Goal: Transaction & Acquisition: Purchase product/service

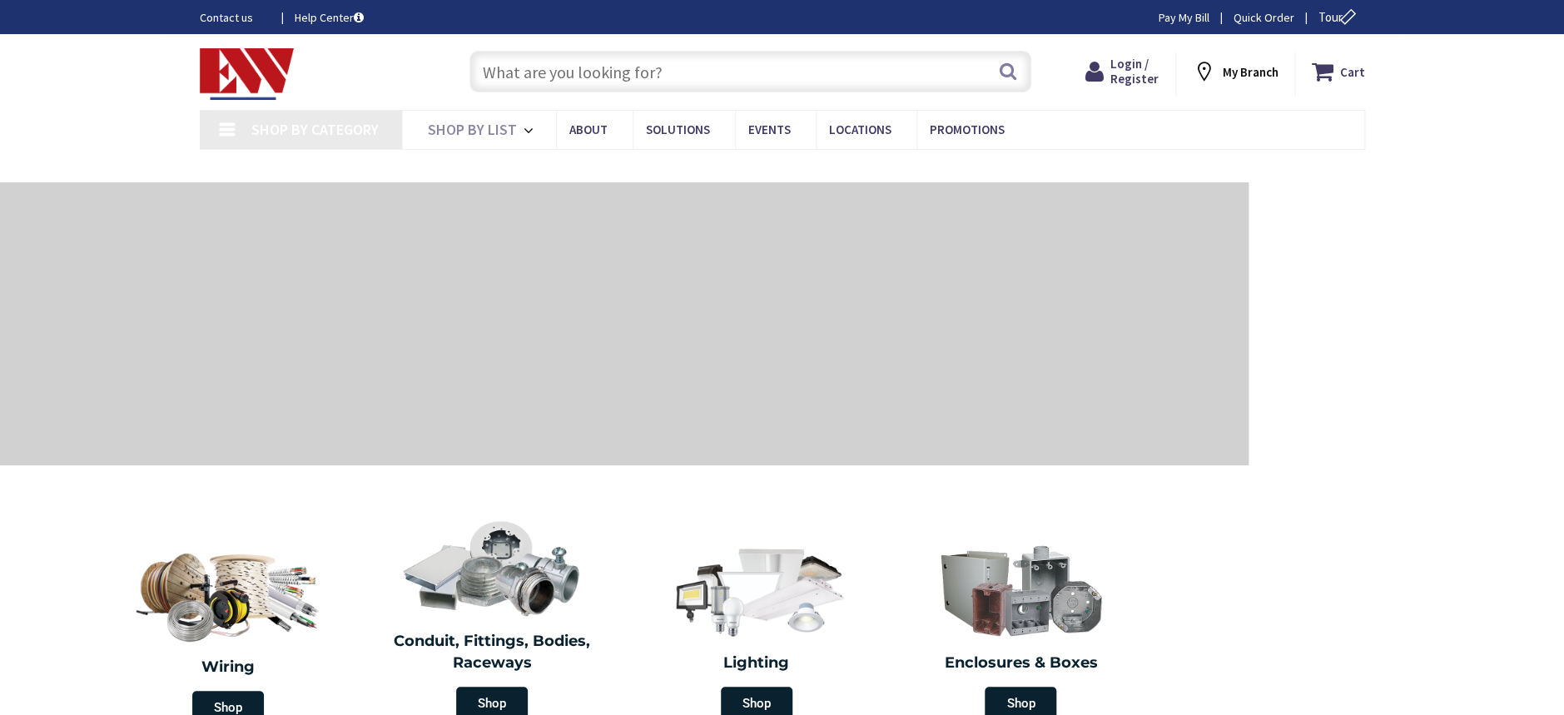
click at [557, 75] on input "text" at bounding box center [751, 72] width 562 height 42
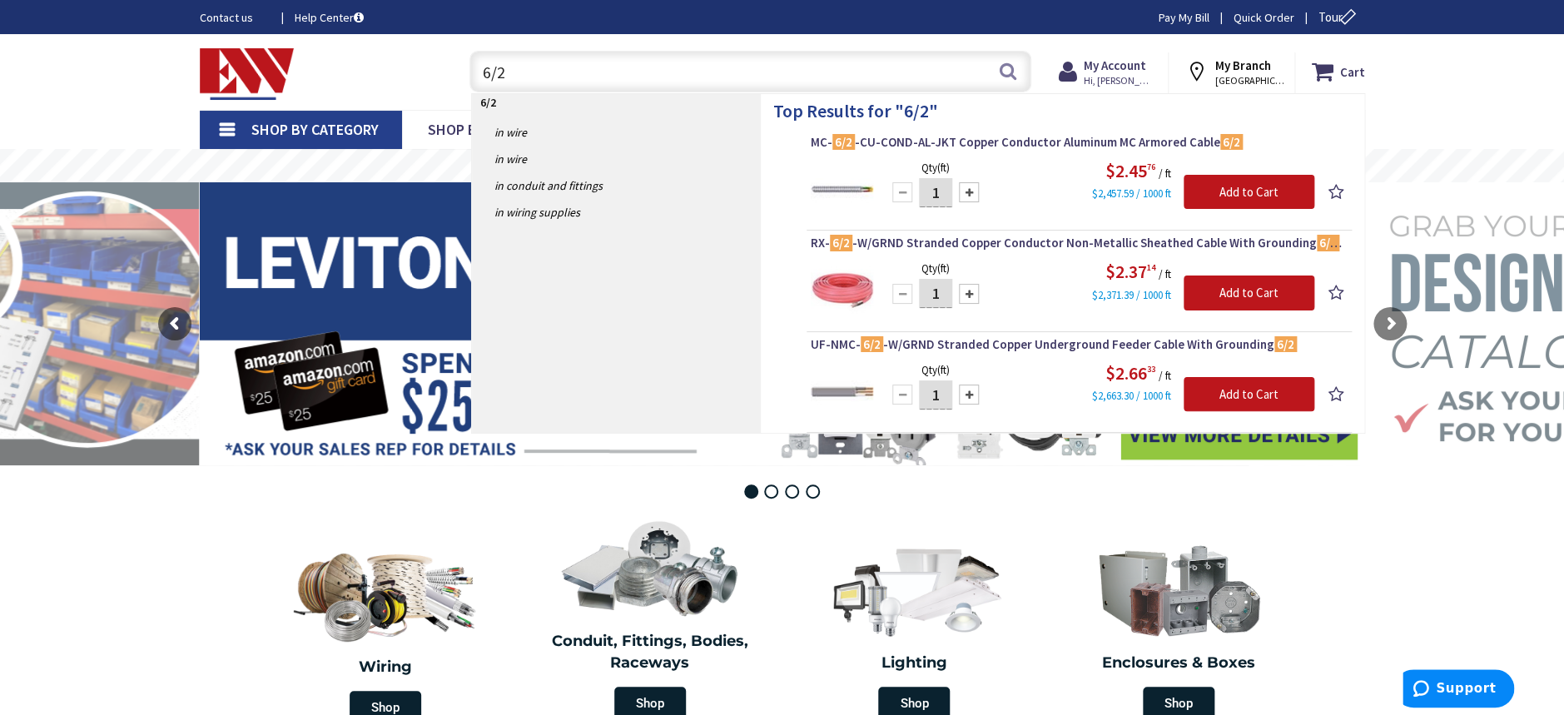
click at [825, 75] on input "6/2" at bounding box center [751, 72] width 562 height 42
click at [302, 62] on div "Toggle Nav 6/2 6/2 Search Cart My Cart Close" at bounding box center [782, 72] width 1191 height 56
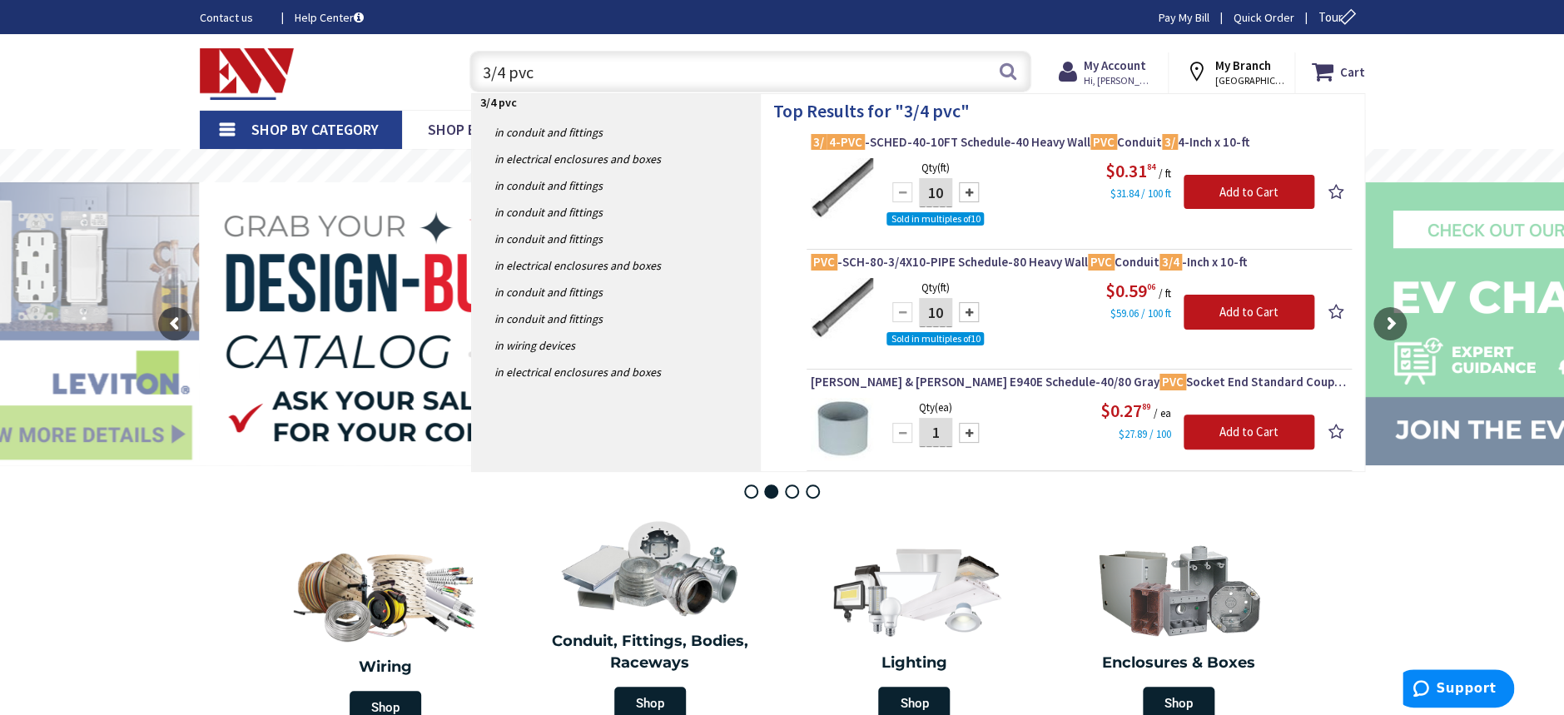
drag, startPoint x: 598, startPoint y: 27, endPoint x: 600, endPoint y: 42, distance: 16.0
click at [598, 27] on div "Contact us Help Center Pay My [PERSON_NAME] Order Tour" at bounding box center [782, 17] width 1564 height 34
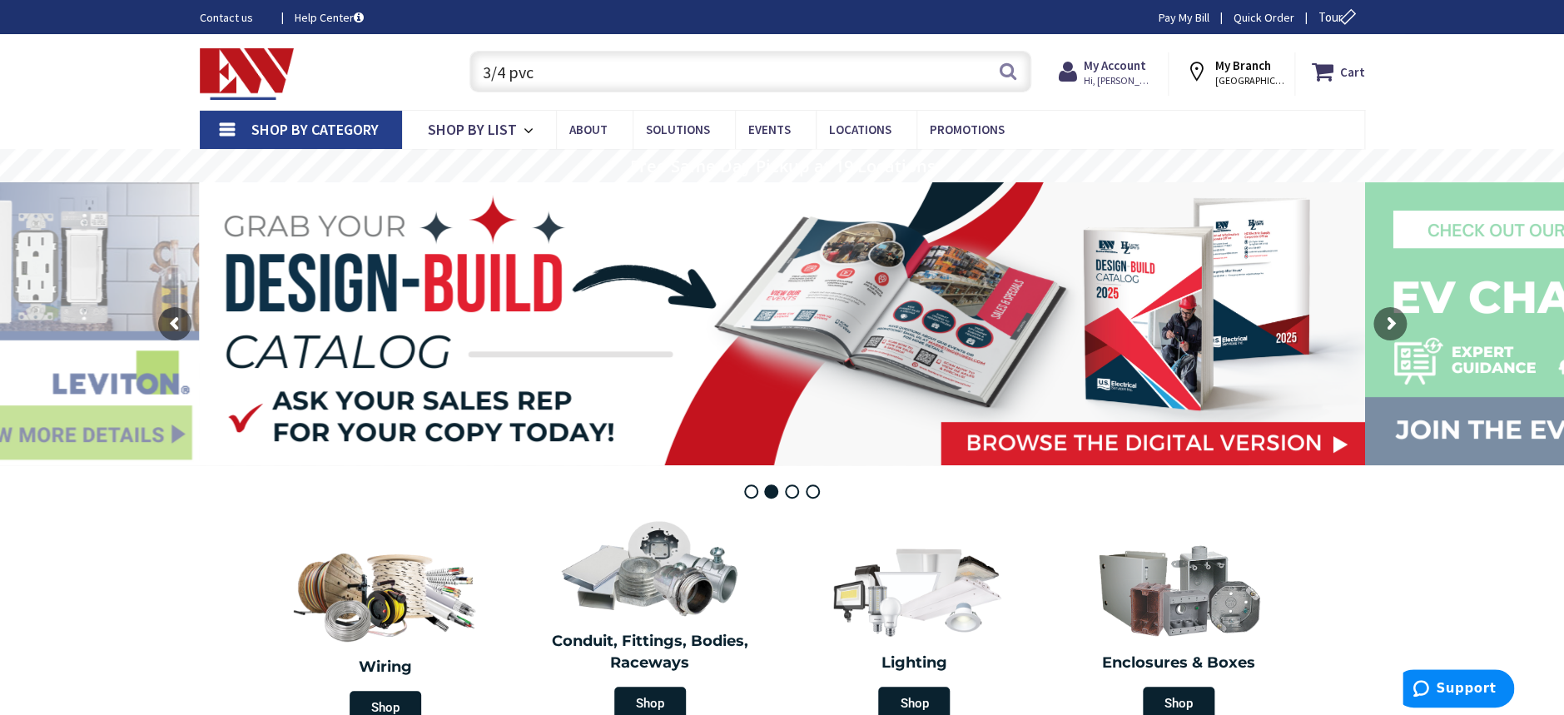
click at [639, 77] on input "3/4 pvc" at bounding box center [751, 72] width 562 height 42
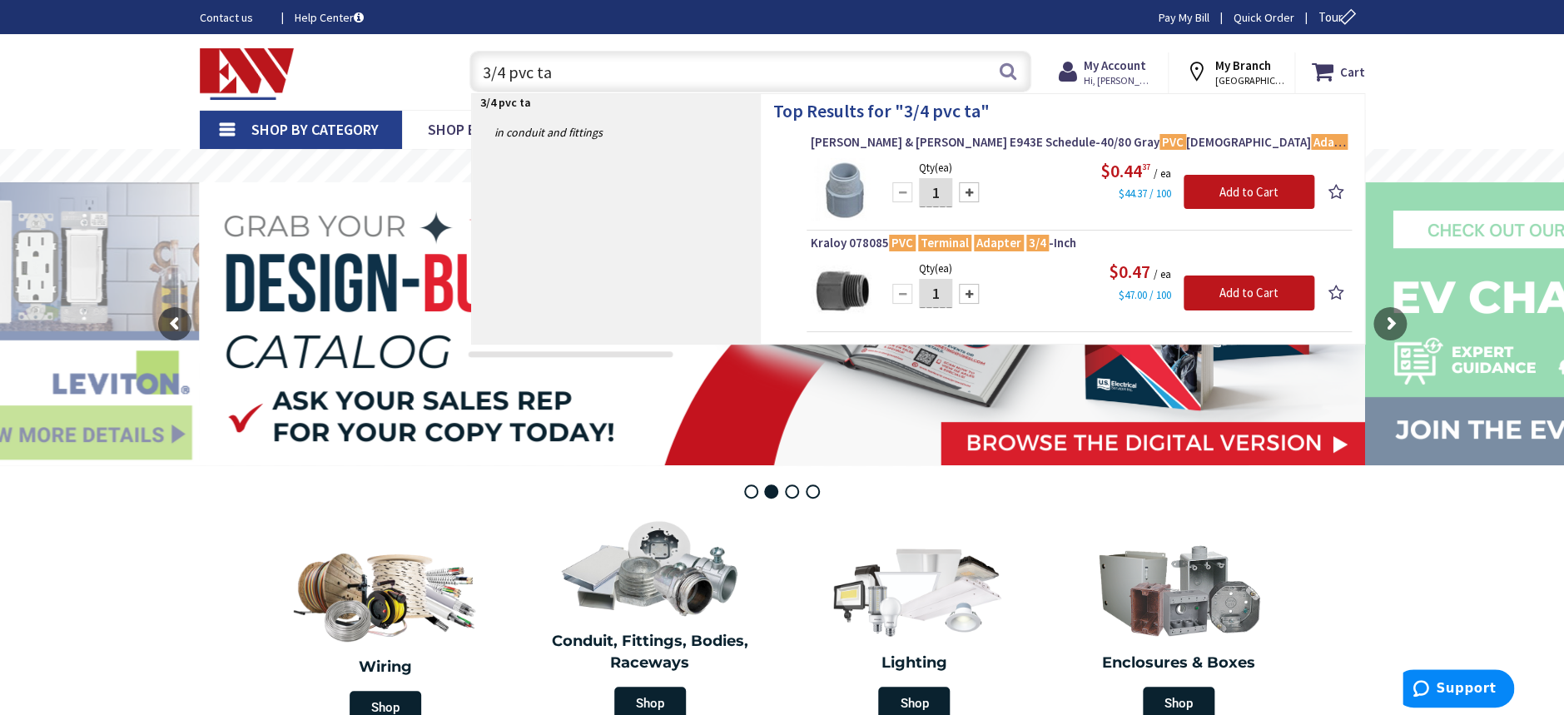
click at [585, 72] on input "3/4 pvc ta" at bounding box center [751, 72] width 562 height 42
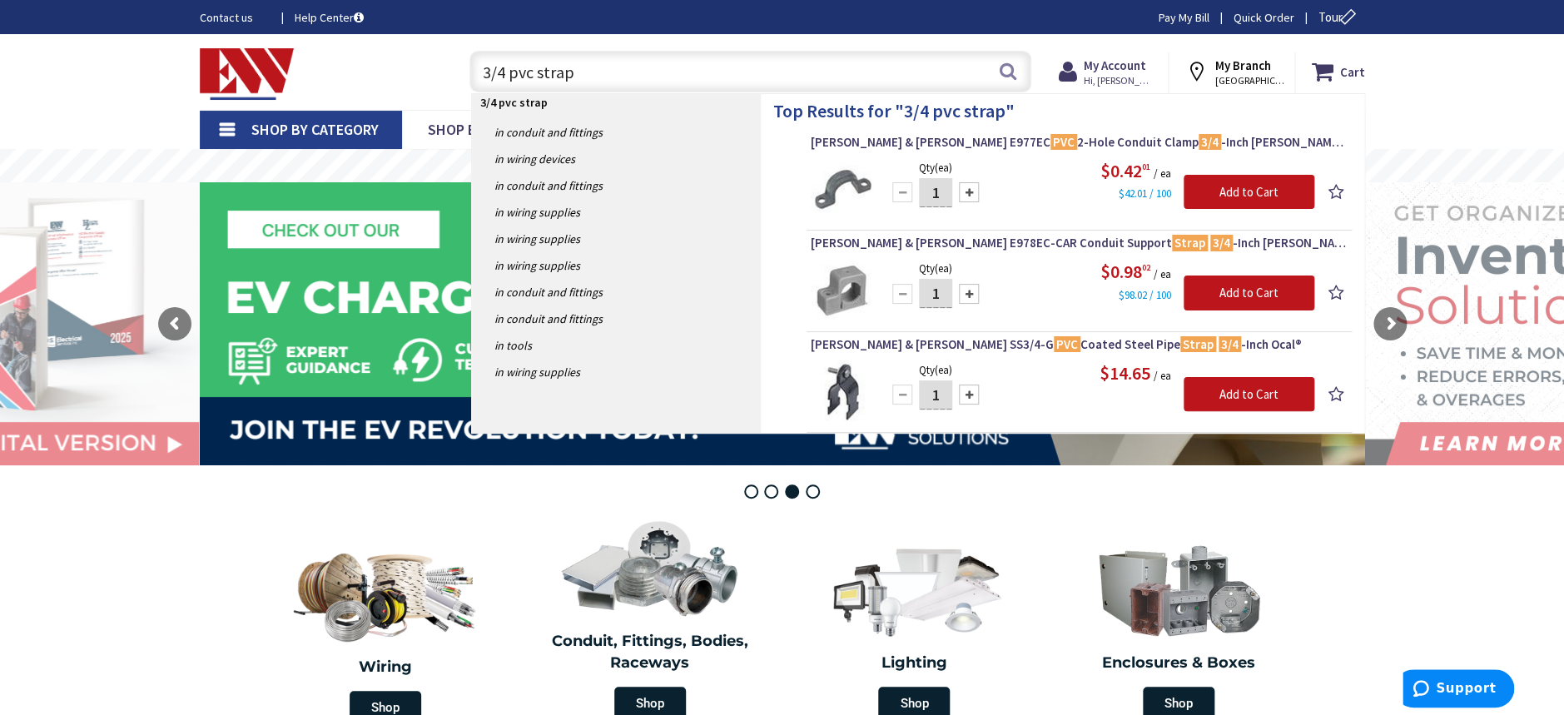
drag, startPoint x: 686, startPoint y: 84, endPoint x: 317, endPoint y: 59, distance: 369.7
click at [317, 59] on div "Toggle Nav 3/4 pvc strap 3/4 pvc strap Search Cart My Cart Close" at bounding box center [782, 72] width 1191 height 56
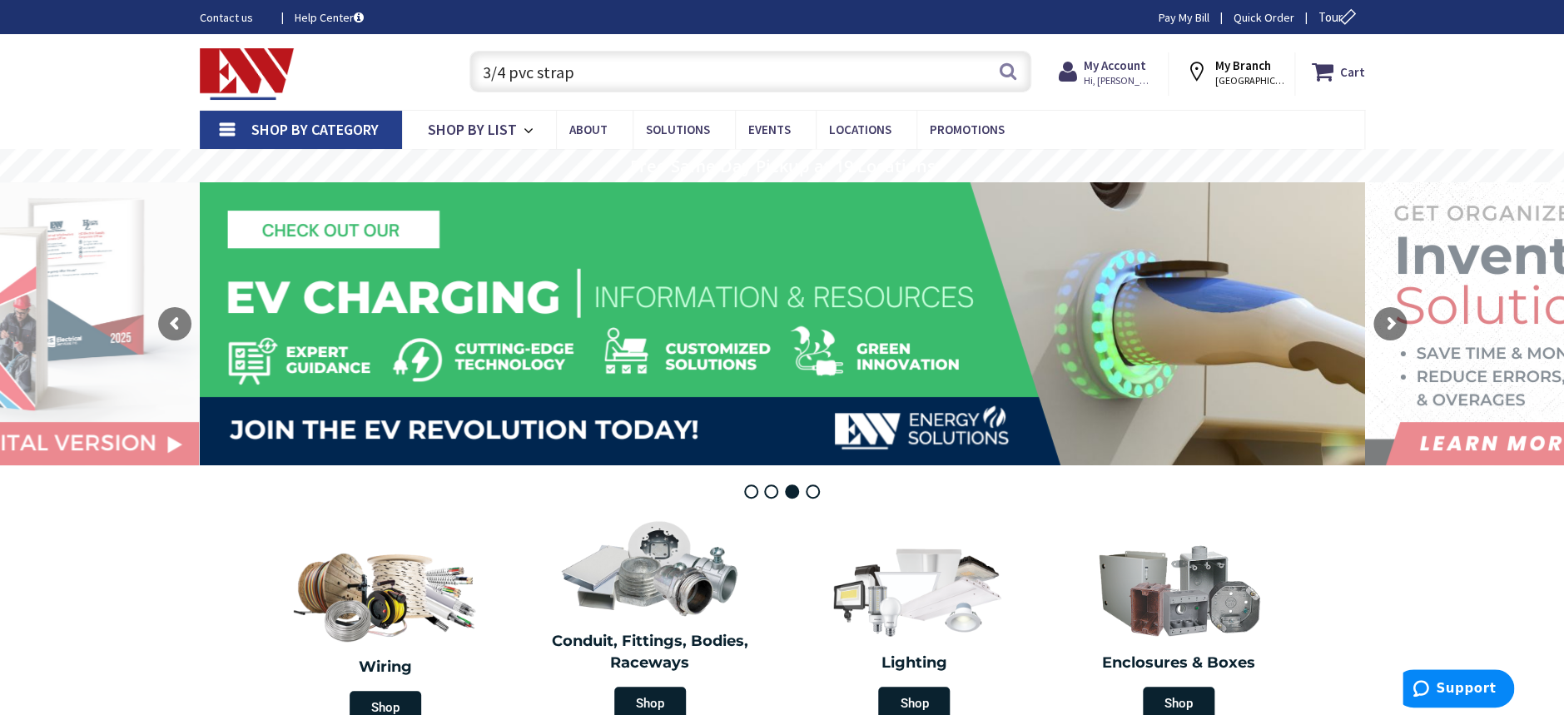
click at [629, 90] on input "3/4 pvc strap" at bounding box center [751, 72] width 562 height 42
click at [612, 72] on input "3/4 pvc strap" at bounding box center [751, 72] width 562 height 42
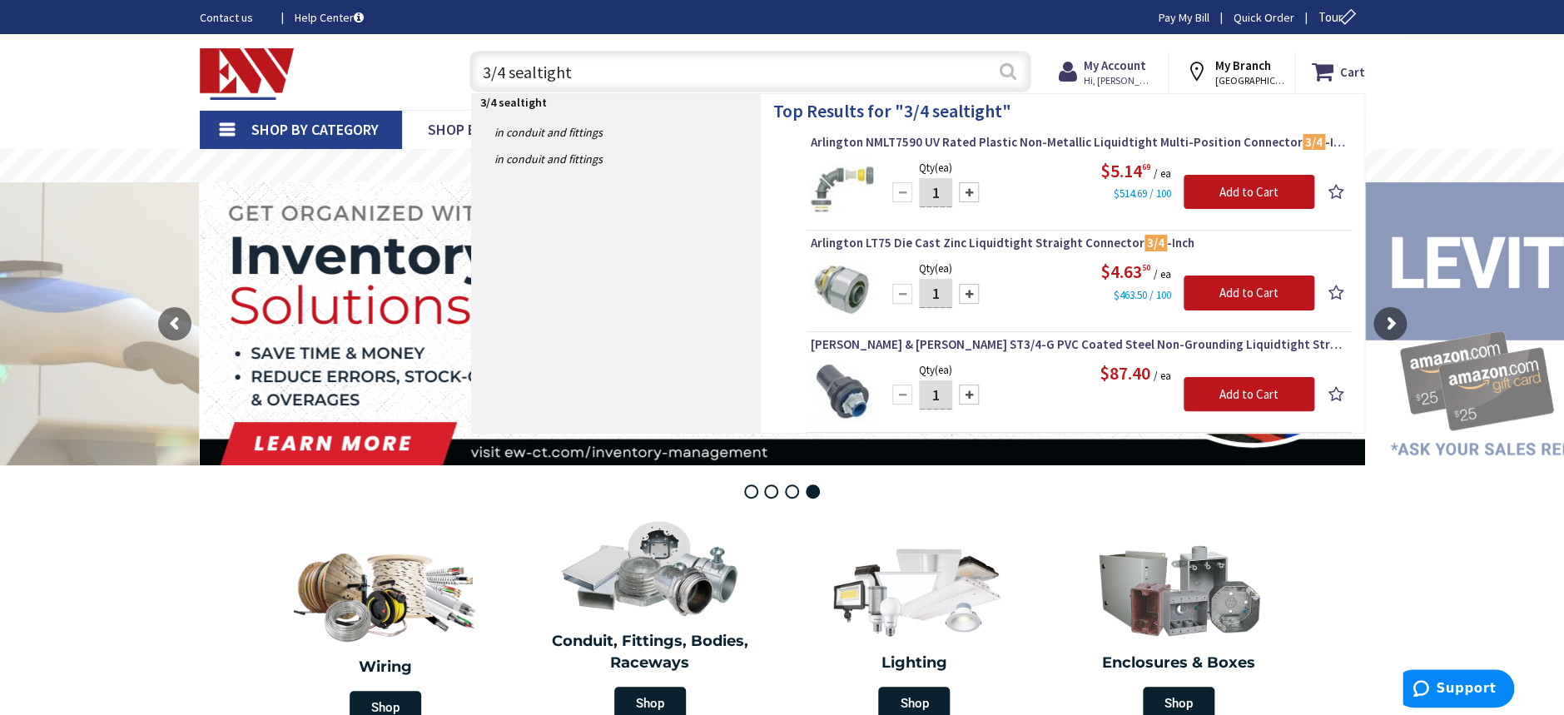
type input "3/4 sealtight"
click at [1009, 67] on button "Search" at bounding box center [1008, 70] width 22 height 37
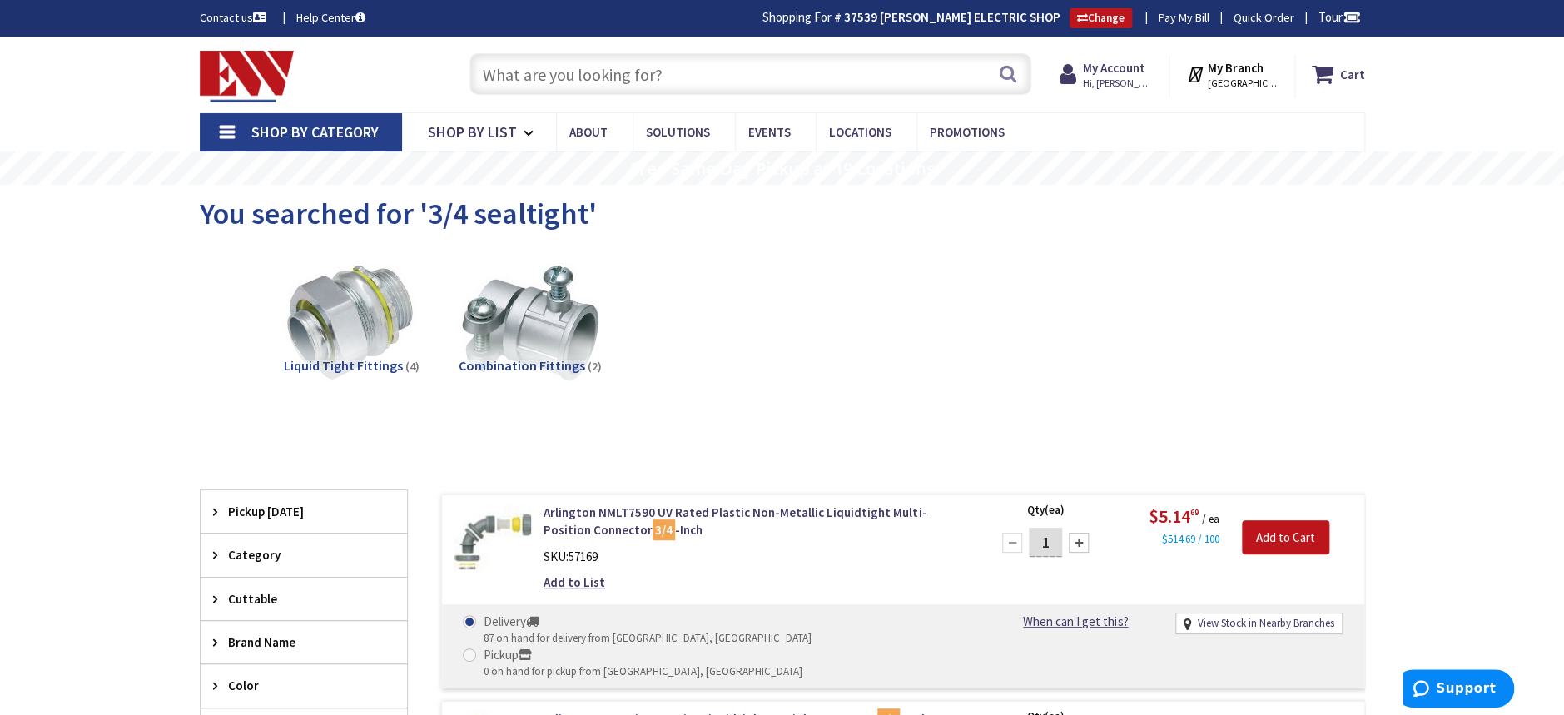
click at [541, 70] on input "text" at bounding box center [751, 74] width 562 height 42
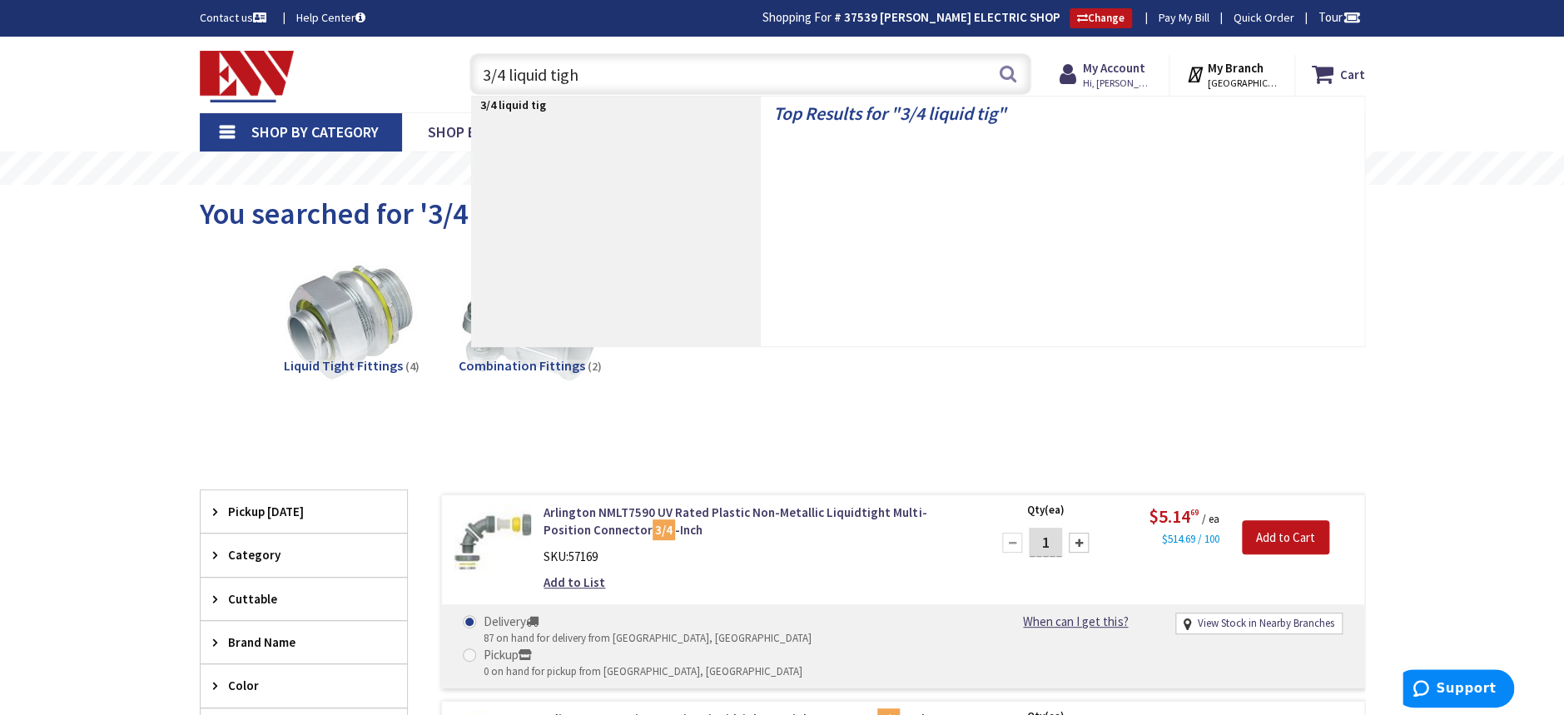
type input "3/4 liquid tight"
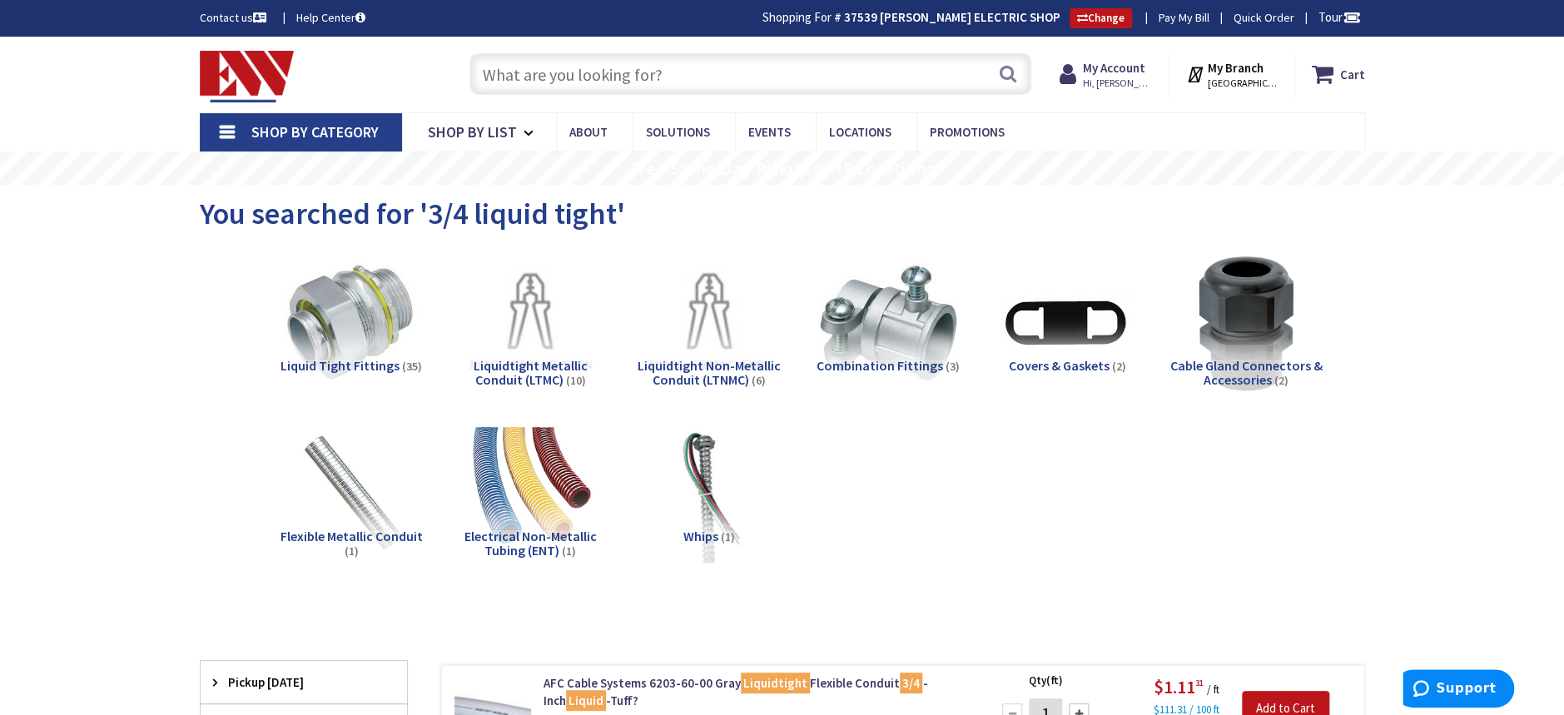
click at [604, 43] on div "Skip to Content Toggle Nav Search Cart My Cart Close" at bounding box center [782, 75] width 1249 height 76
click at [604, 72] on input "text" at bounding box center [751, 74] width 562 height 42
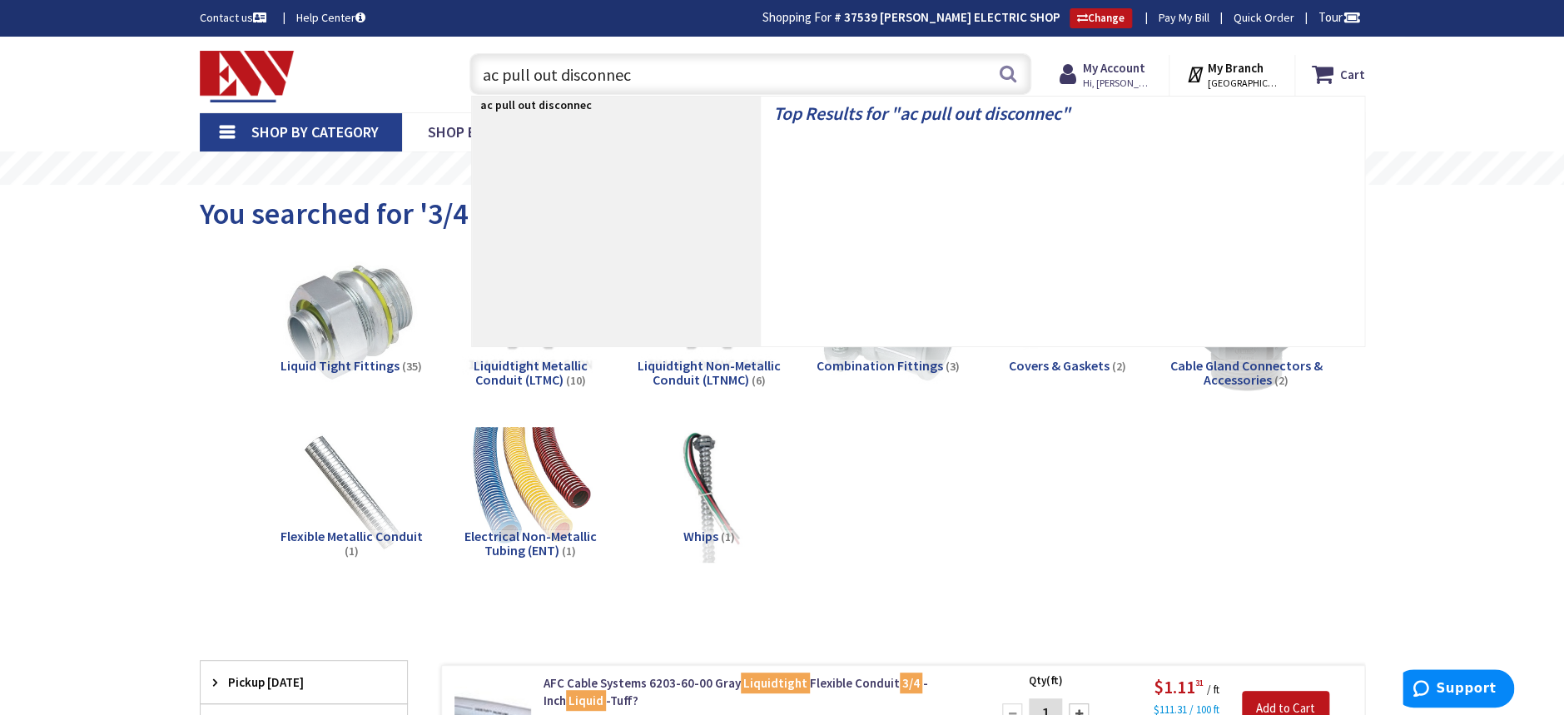
type input "ac pull out disconnect"
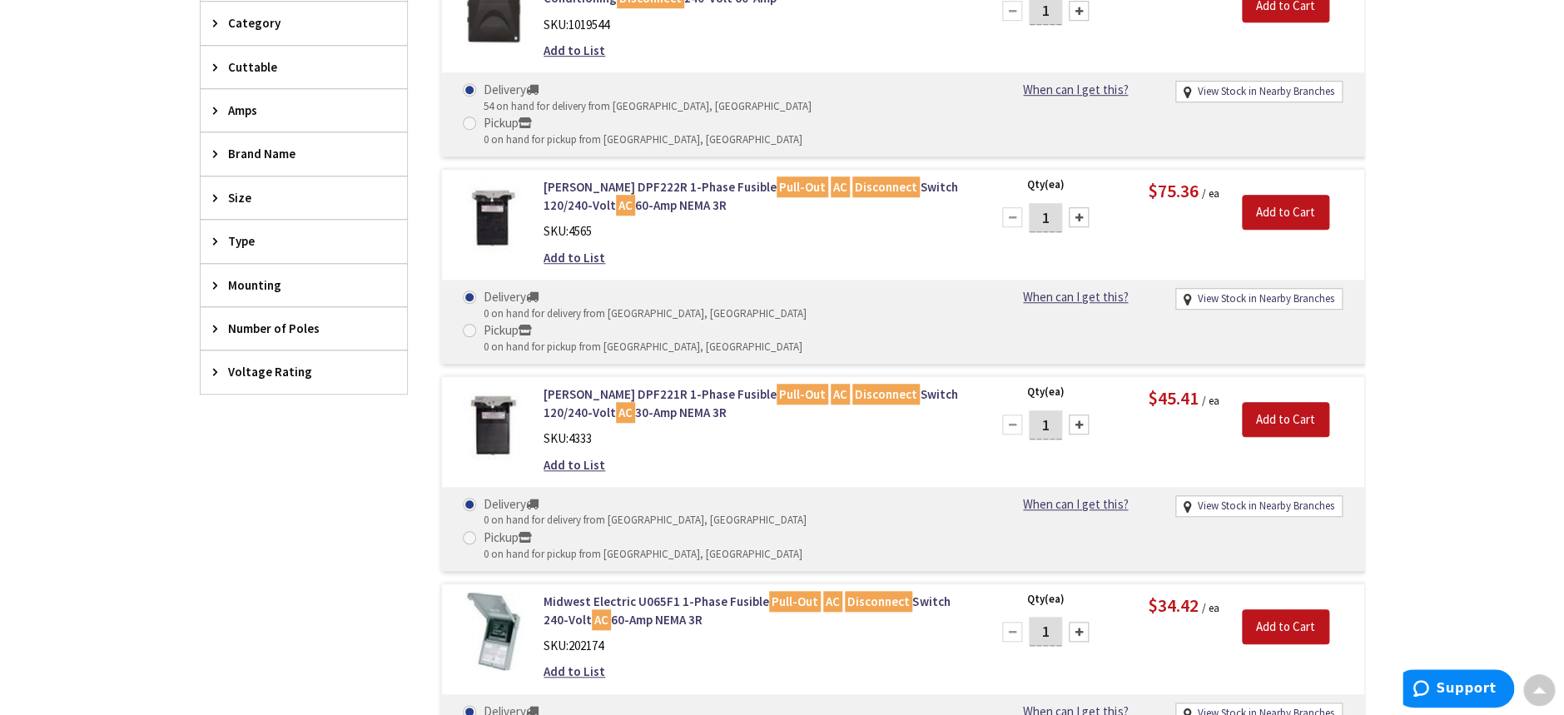
scroll to position [335, 0]
